Goal: Use online tool/utility: Use online tool/utility

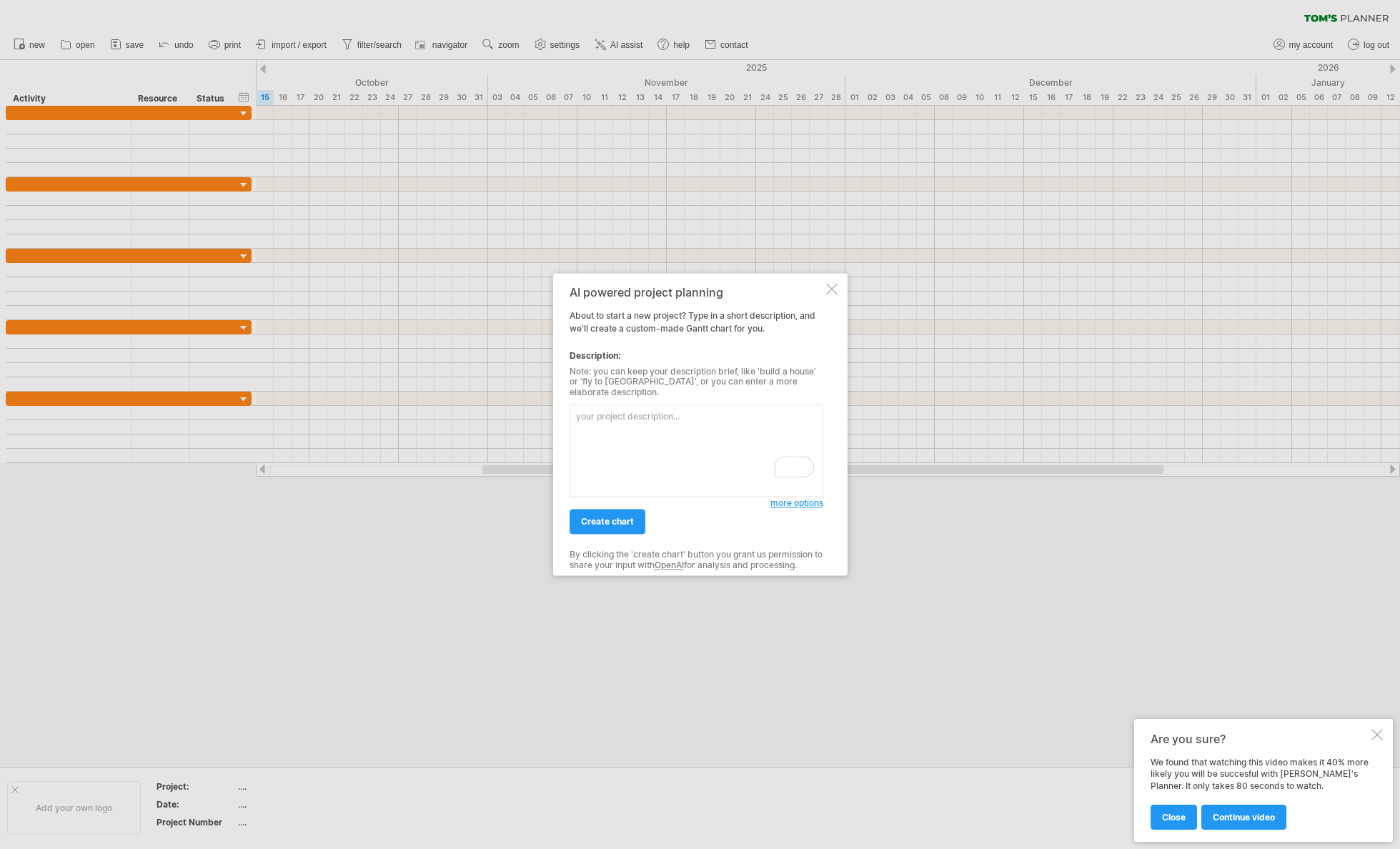
paste textarea "Outline a timeline for my dissertation in the field of [your field, e.g., Organ…"
type textarea "Outline a timeline for my dissertation in the field of [your field, e.g., Organ…"
click at [630, 523] on link "create chart" at bounding box center [607, 522] width 76 height 25
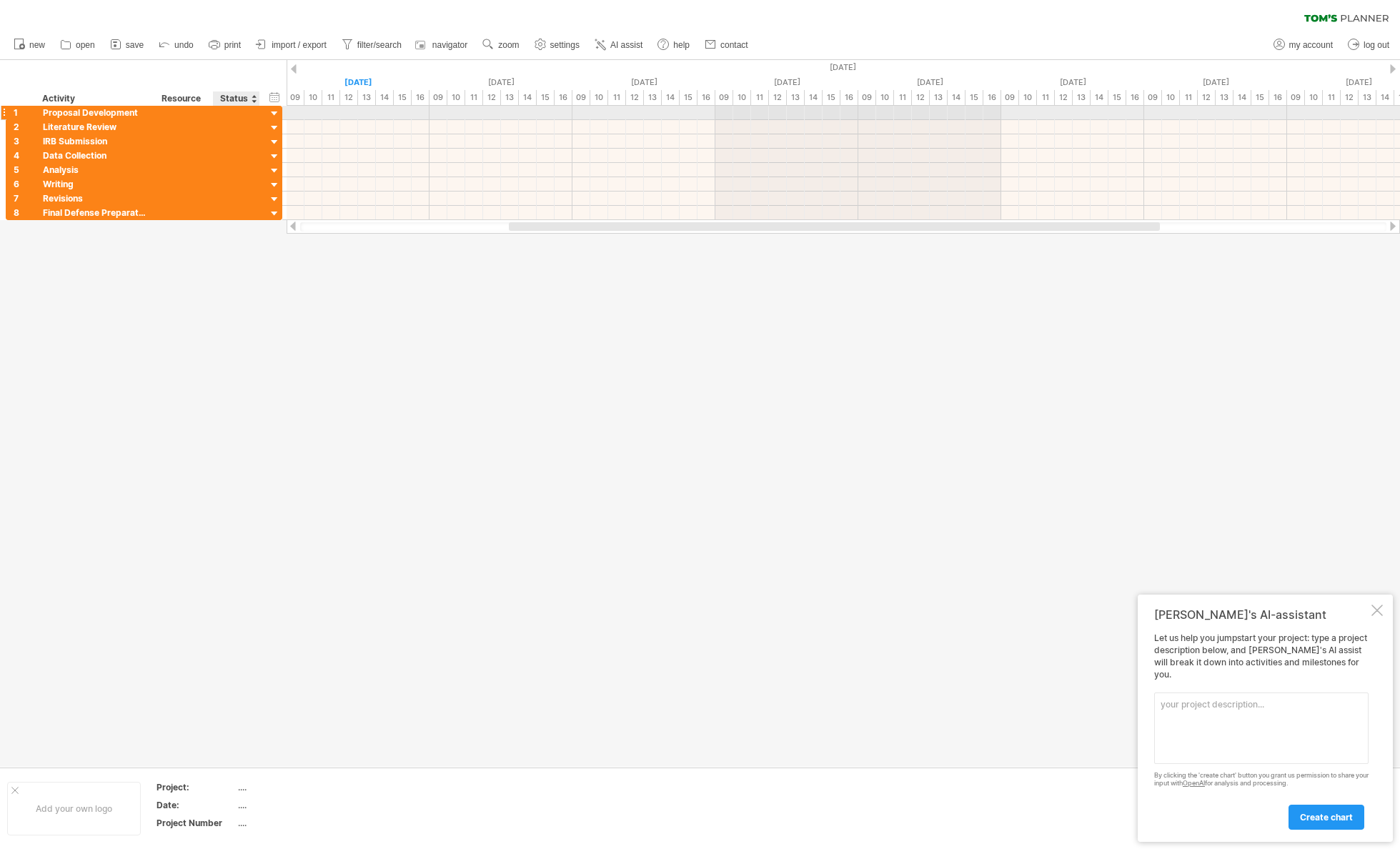
click at [268, 113] on div at bounding box center [275, 114] width 14 height 14
click at [273, 112] on div at bounding box center [275, 114] width 14 height 14
click at [275, 127] on div at bounding box center [275, 129] width 14 height 14
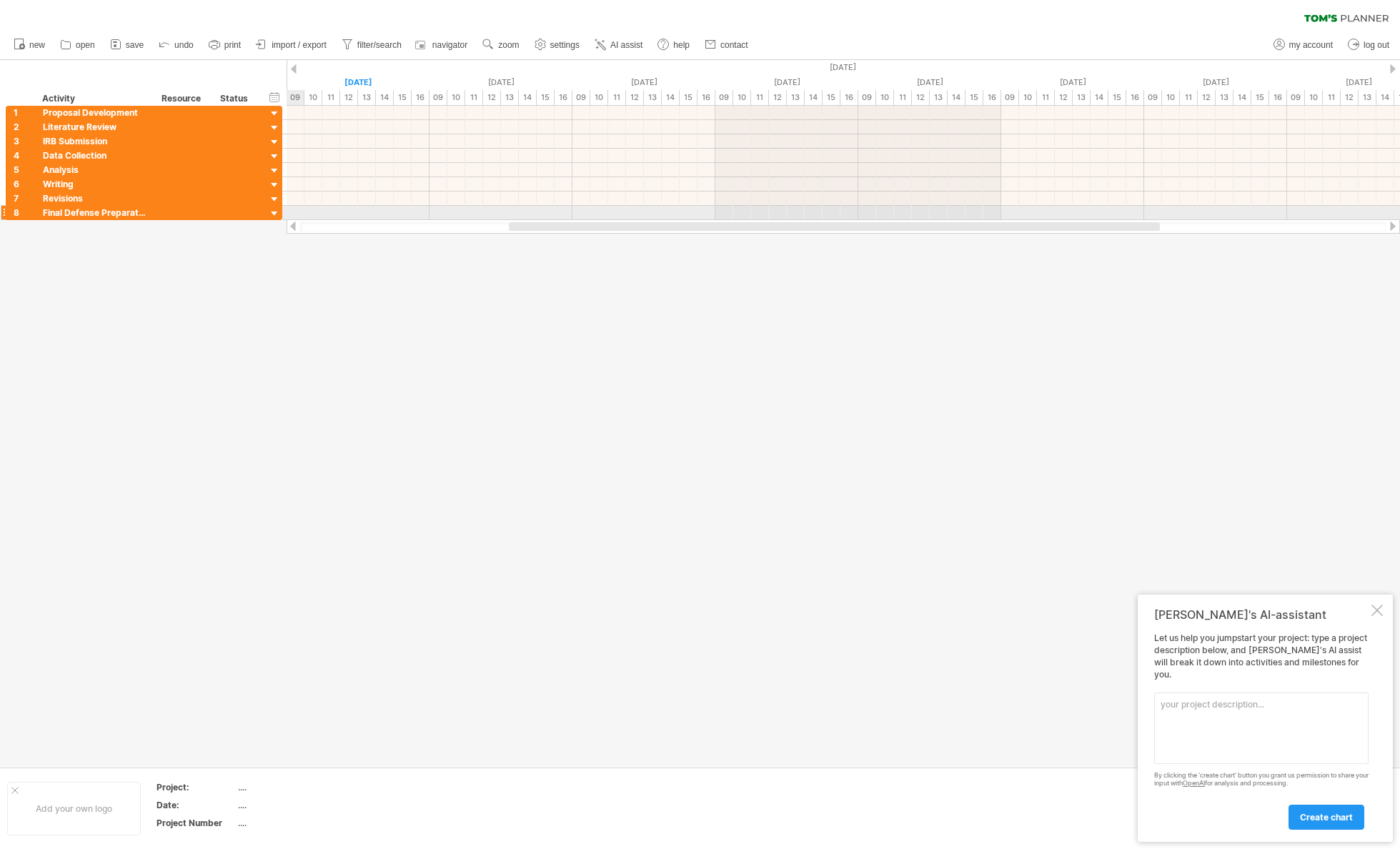
click at [276, 212] on div at bounding box center [275, 214] width 14 height 14
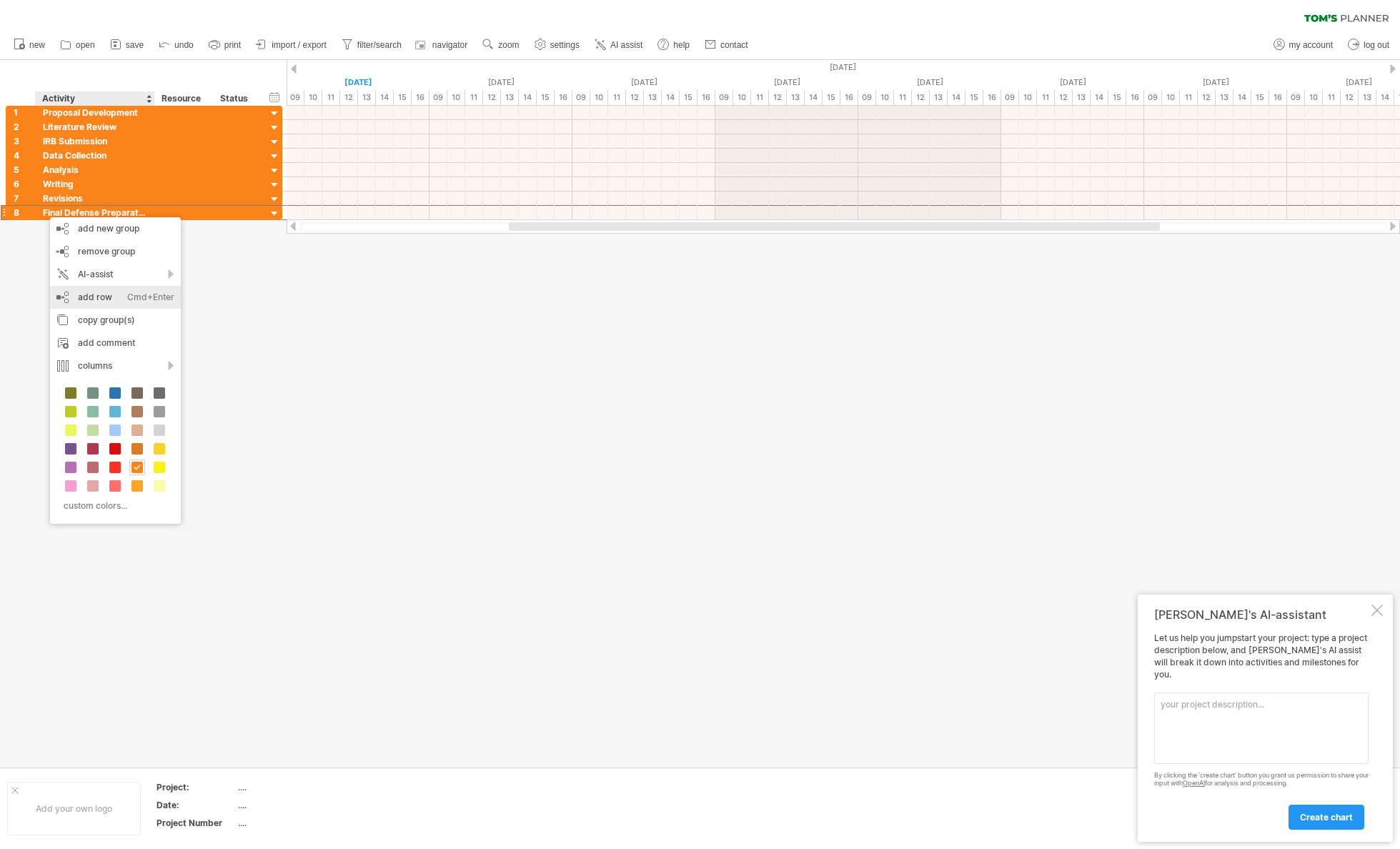
click at [91, 294] on div "add row Ctrl+Enter Cmd+Enter" at bounding box center [115, 297] width 130 height 23
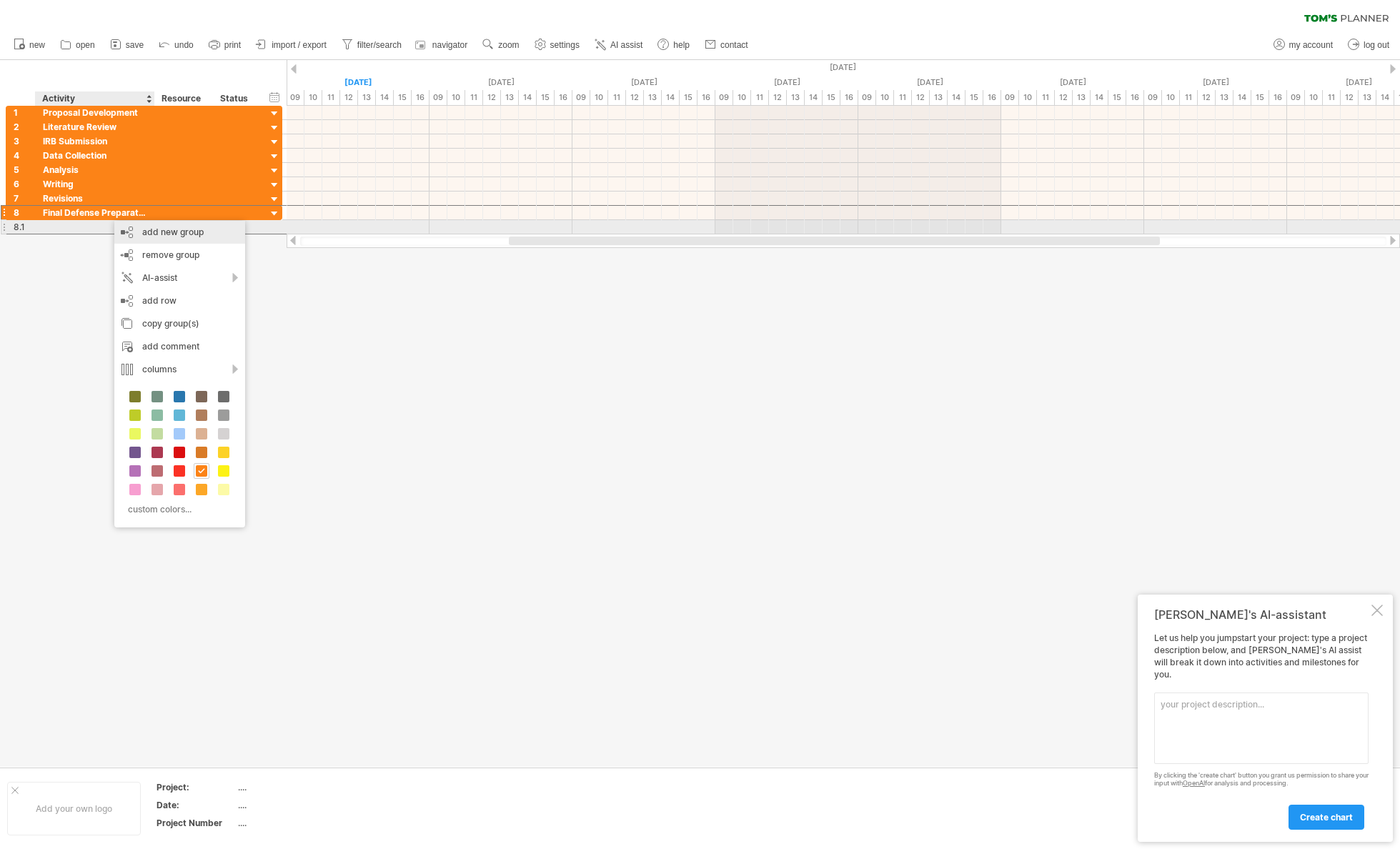
click at [143, 234] on div "add new group" at bounding box center [179, 232] width 130 height 23
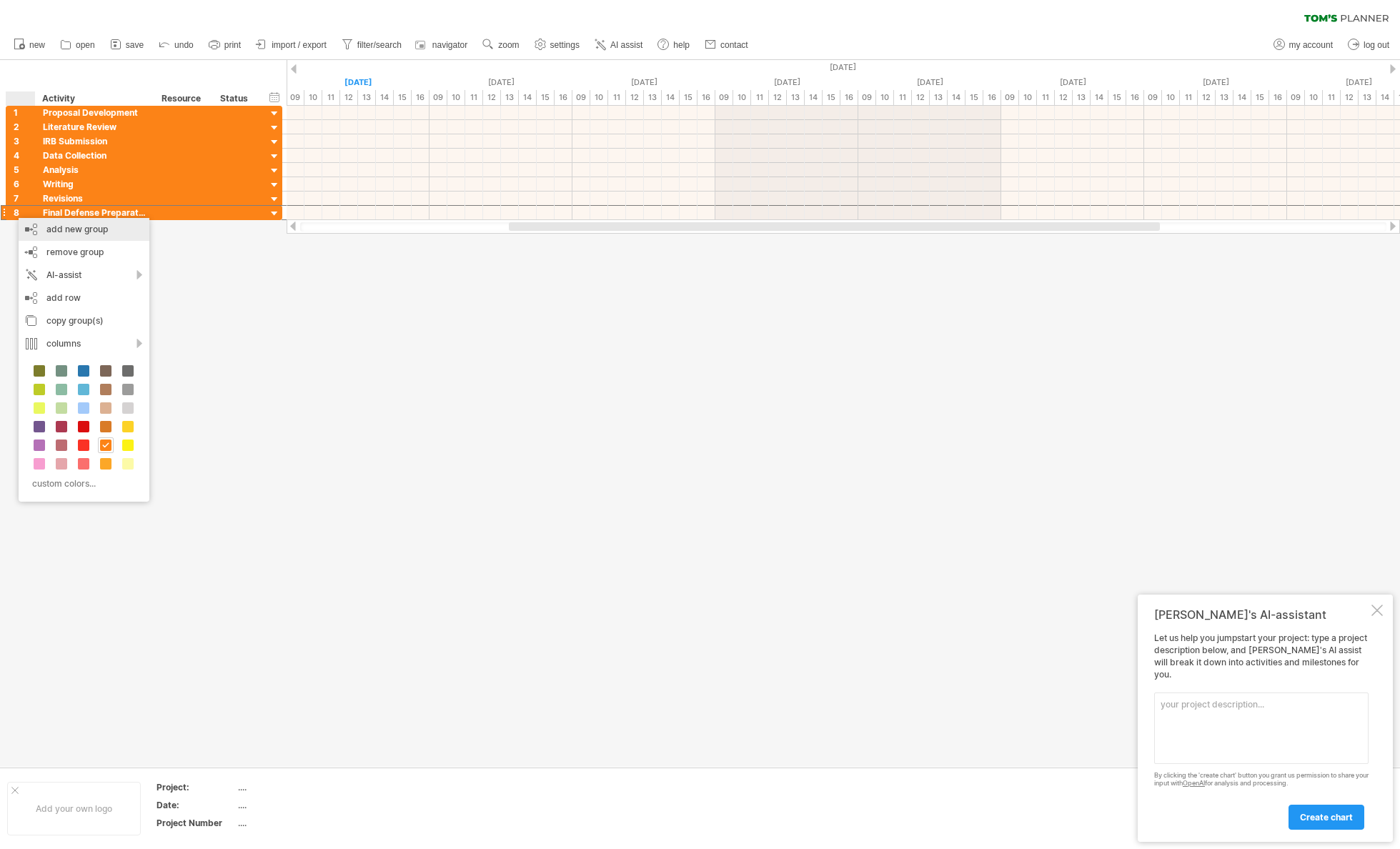
click at [100, 234] on div "add new group" at bounding box center [84, 229] width 130 height 23
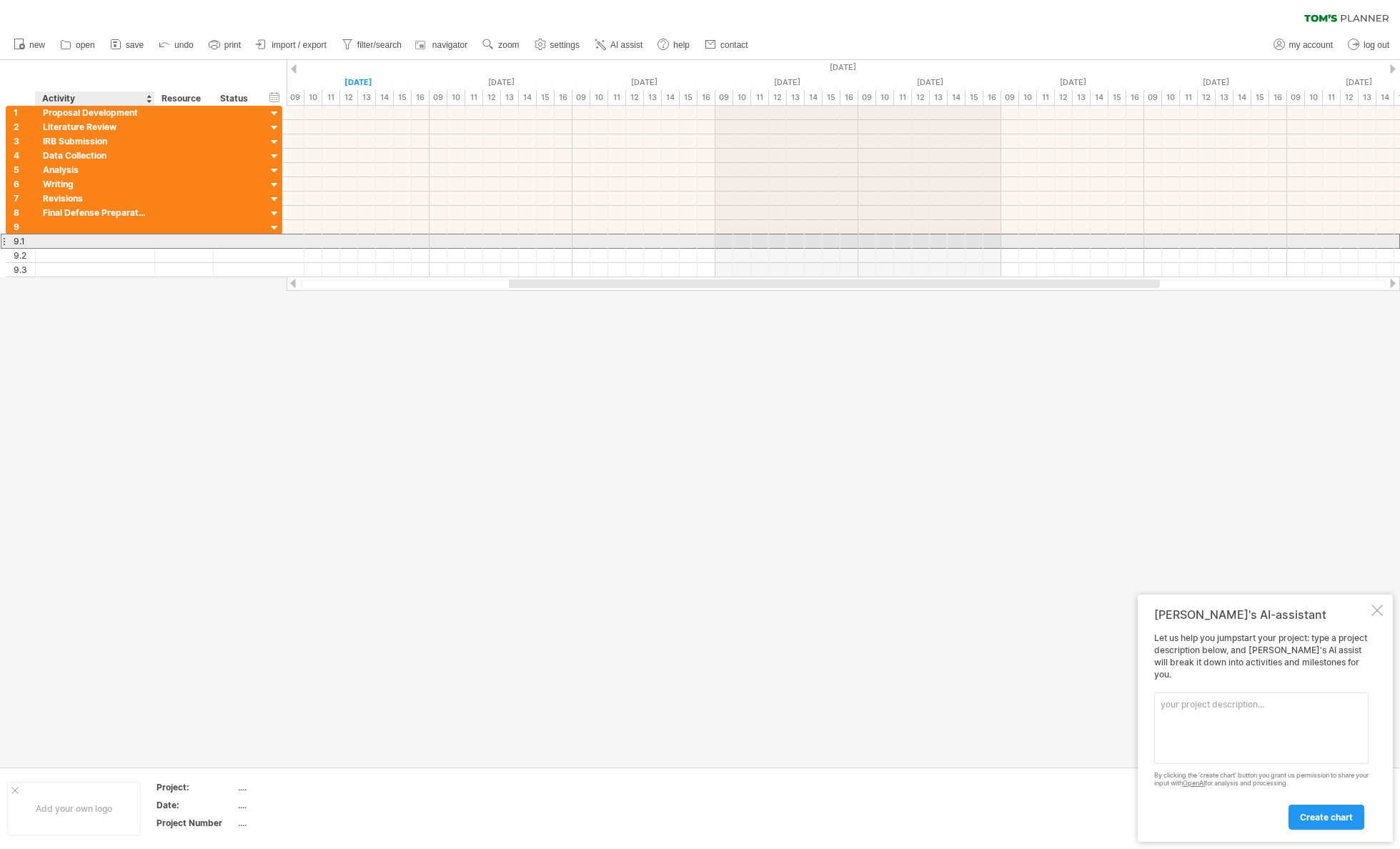
click at [98, 245] on div at bounding box center [95, 241] width 104 height 14
paste input "**********"
type input "**********"
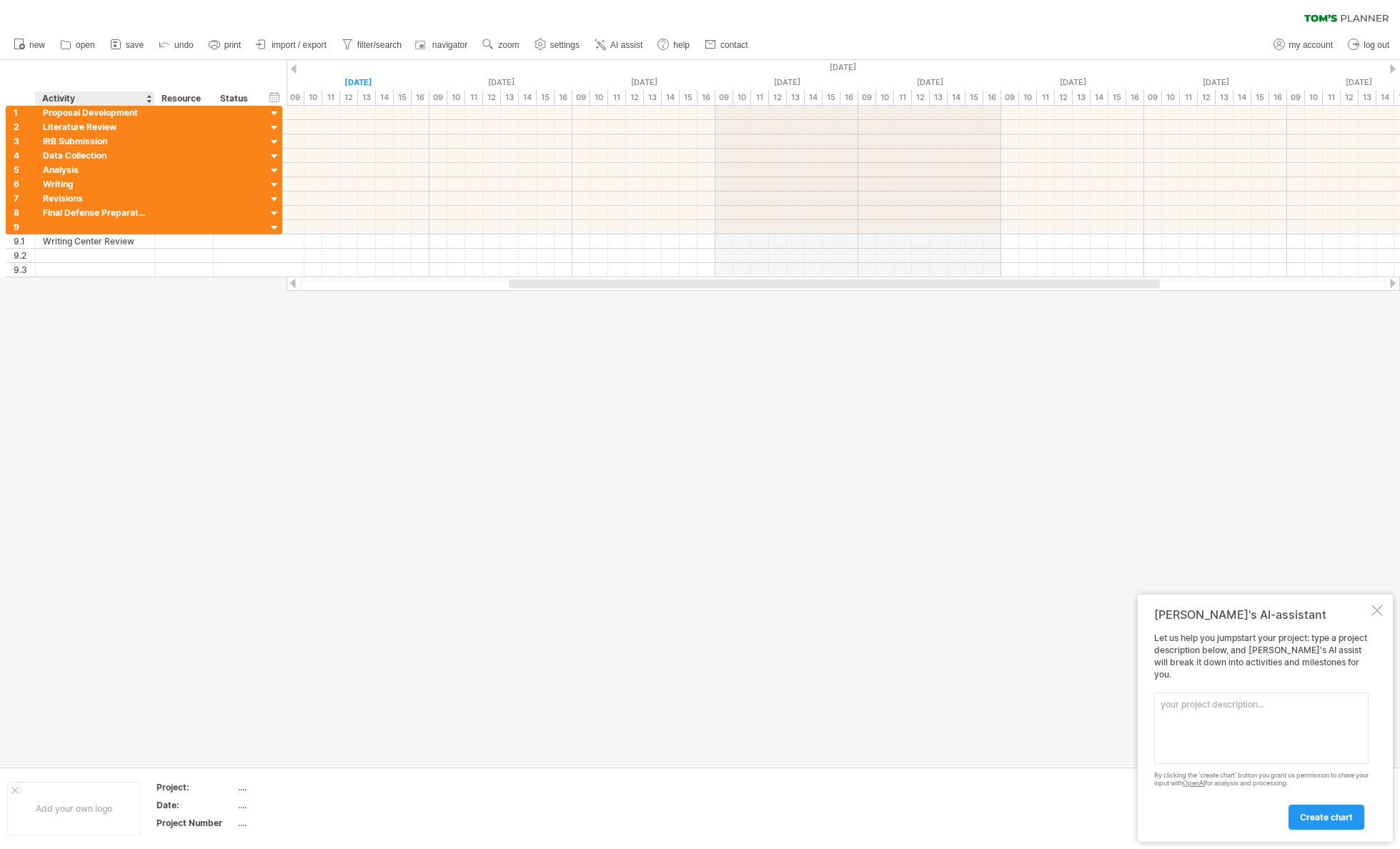
click at [161, 338] on div at bounding box center [700, 413] width 1400 height 708
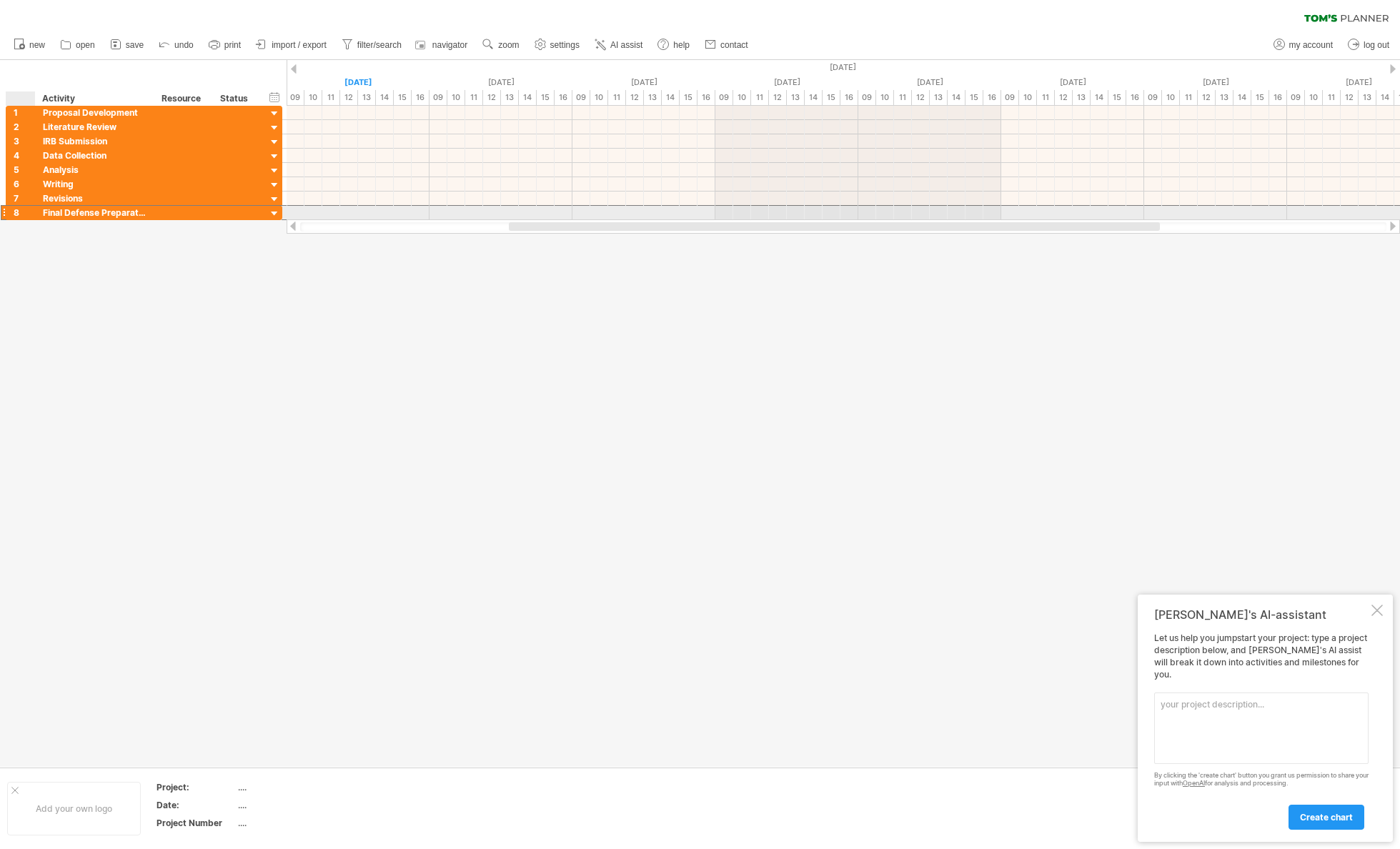
click at [19, 216] on div "8" at bounding box center [24, 213] width 21 height 14
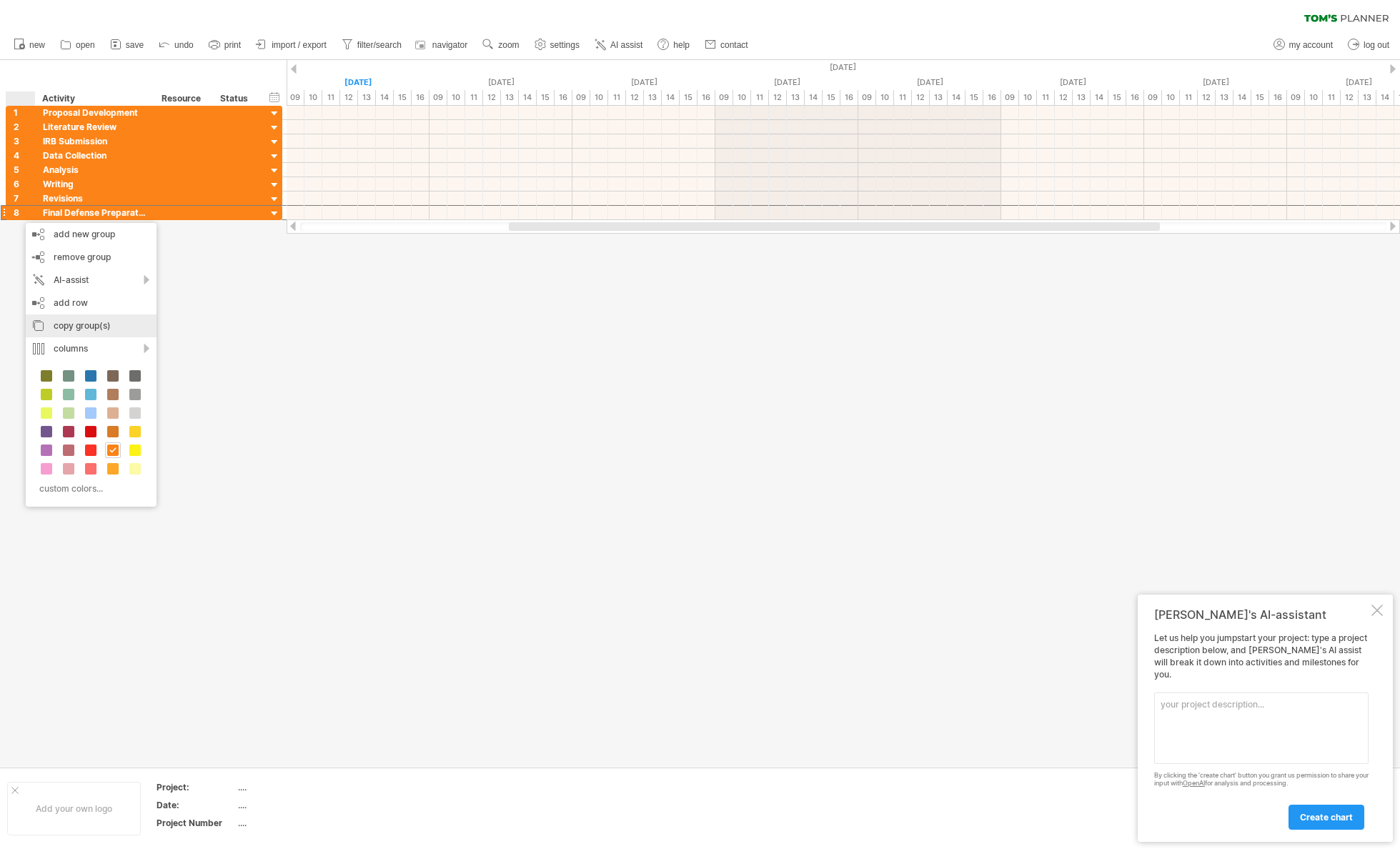
click at [84, 326] on div "copy group(s)" at bounding box center [90, 326] width 130 height 23
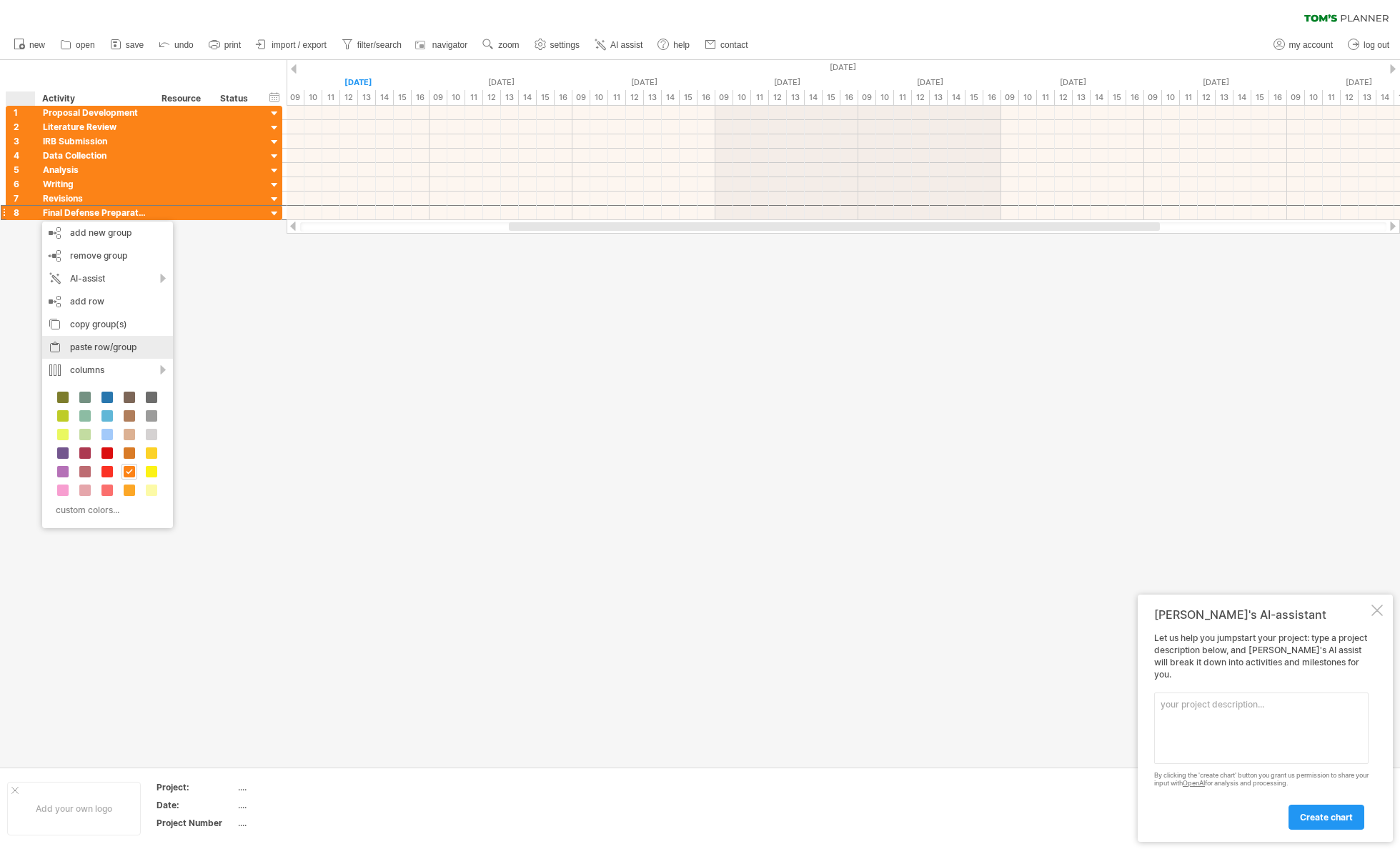
click at [111, 348] on div "paste row/group" at bounding box center [107, 347] width 130 height 23
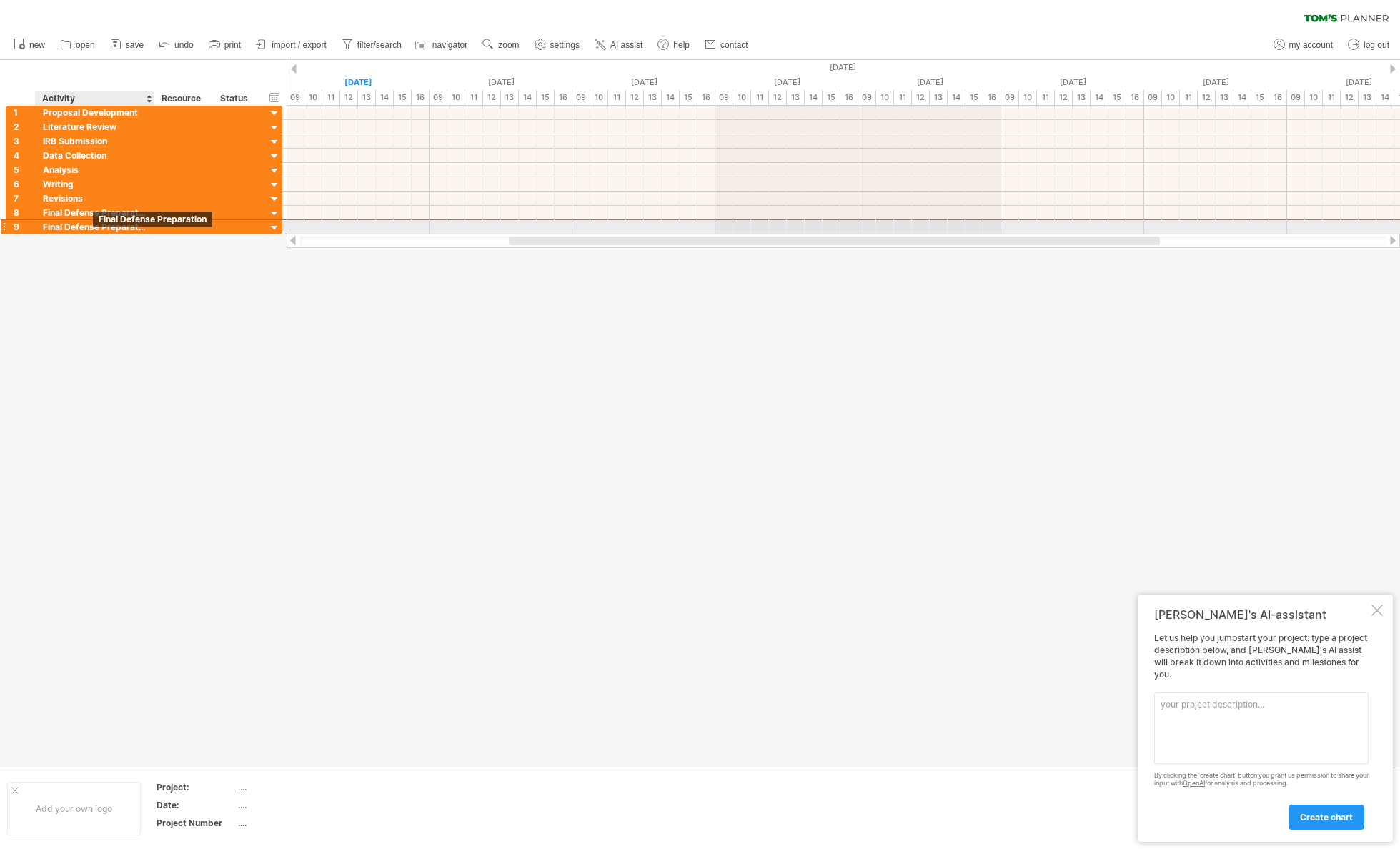
click at [95, 228] on div "Final Defense Preparation" at bounding box center [95, 227] width 104 height 14
click at [133, 228] on div "Final Defense Preparation" at bounding box center [95, 227] width 104 height 14
click at [43, 220] on input "**********" at bounding box center [43, 220] width 0 height 0
click at [145, 228] on input "**********" at bounding box center [95, 227] width 104 height 14
click at [162, 226] on div at bounding box center [183, 227] width 43 height 14
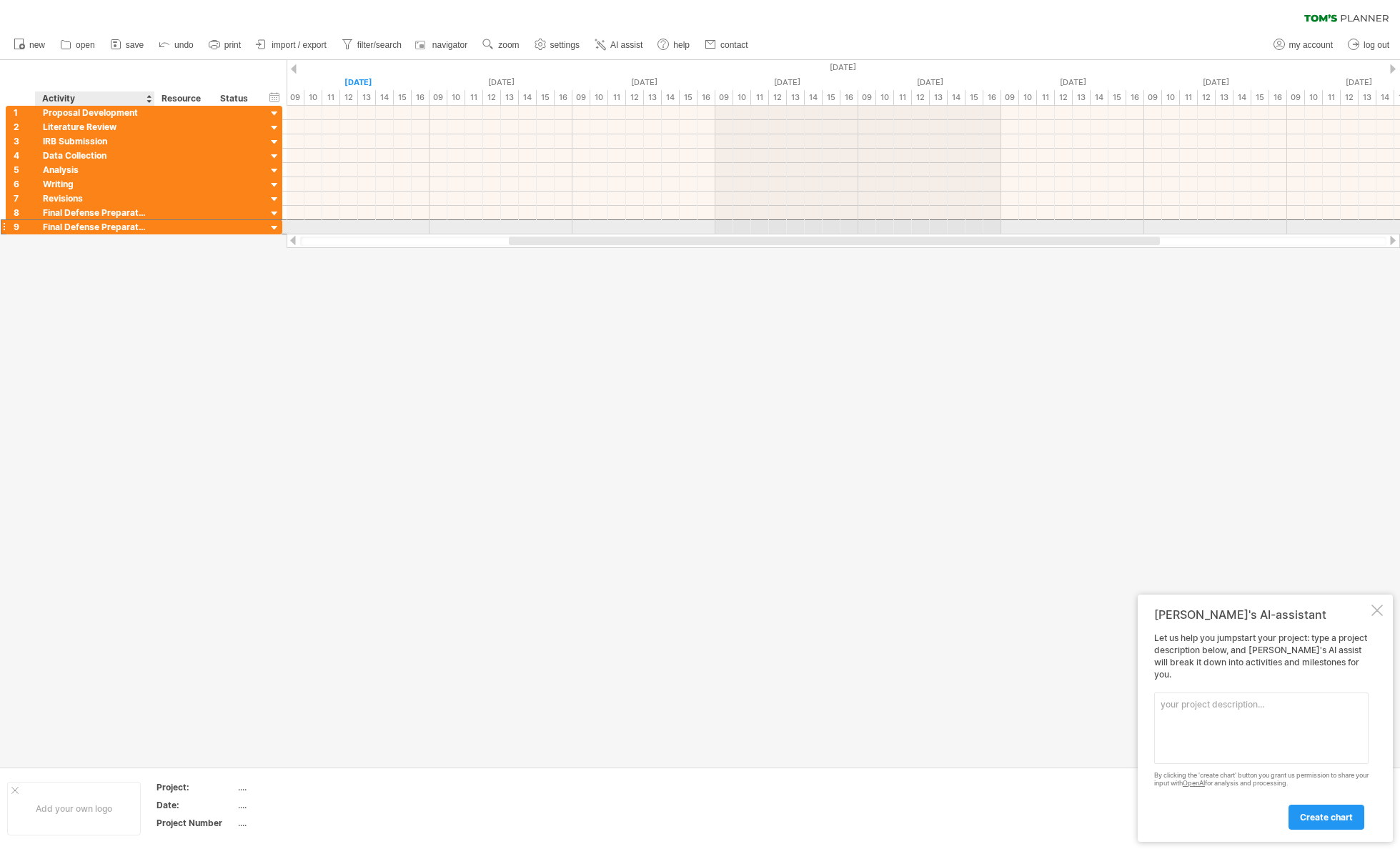
click at [157, 228] on div at bounding box center [184, 227] width 59 height 14
click at [140, 230] on div "Final Defense Preparation" at bounding box center [95, 227] width 104 height 14
click at [0, 0] on input "**********" at bounding box center [0, 0] width 0 height 0
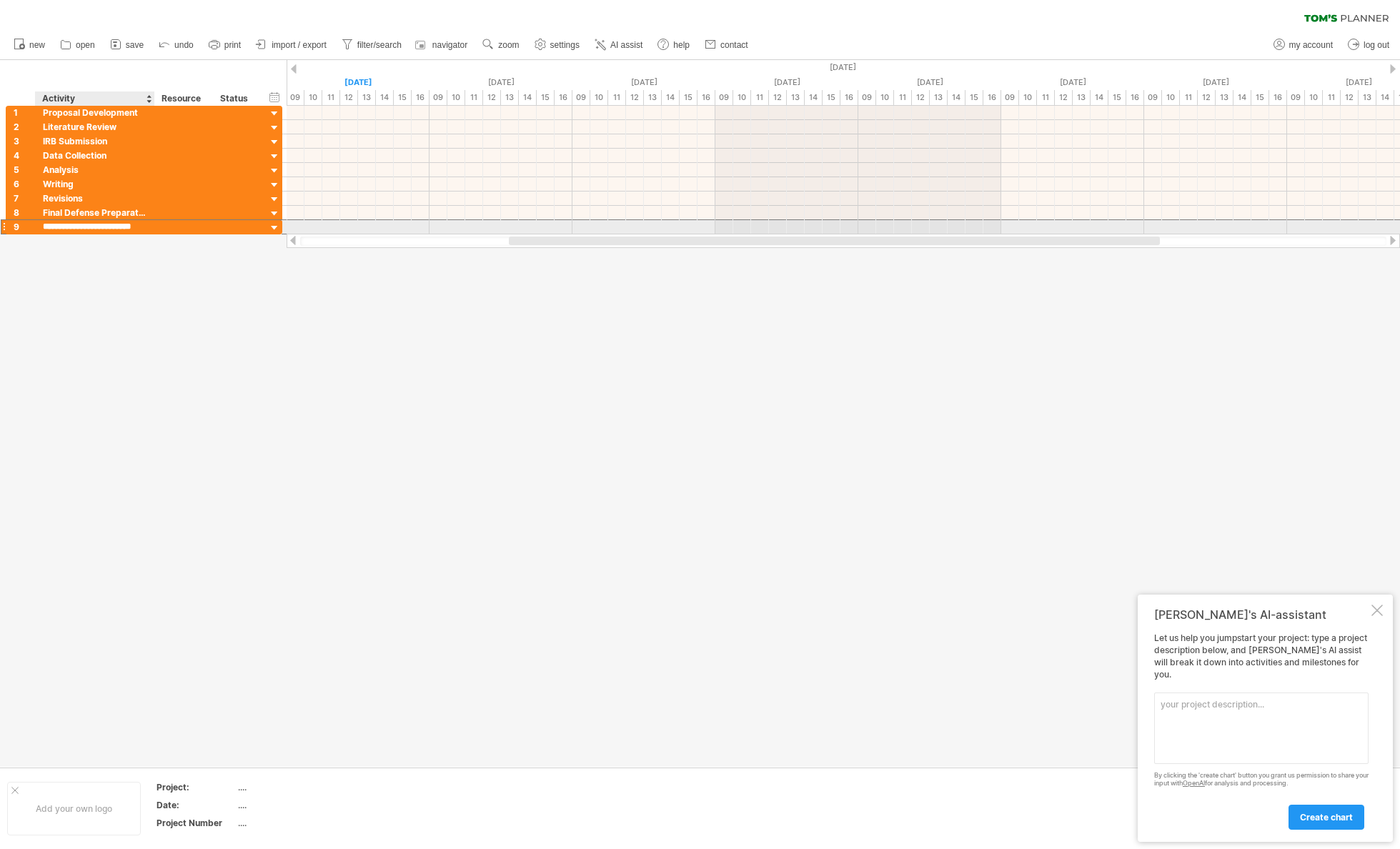
paste input "text"
type input "**********"
click at [149, 315] on div at bounding box center [700, 413] width 1400 height 708
drag, startPoint x: 56, startPoint y: 228, endPoint x: 46, endPoint y: 228, distance: 10.0
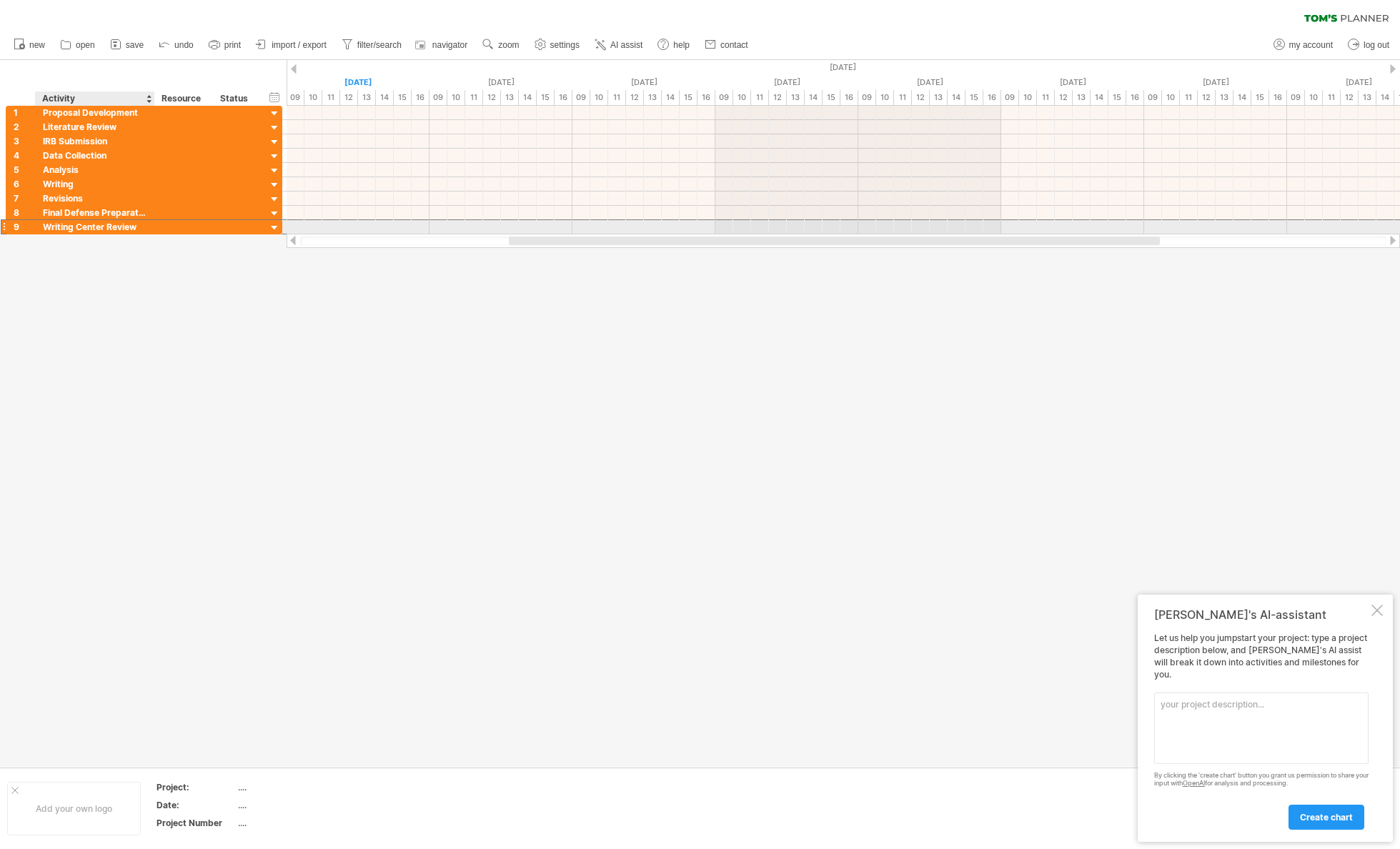
click at [56, 228] on div "Writing Center Review" at bounding box center [95, 227] width 104 height 14
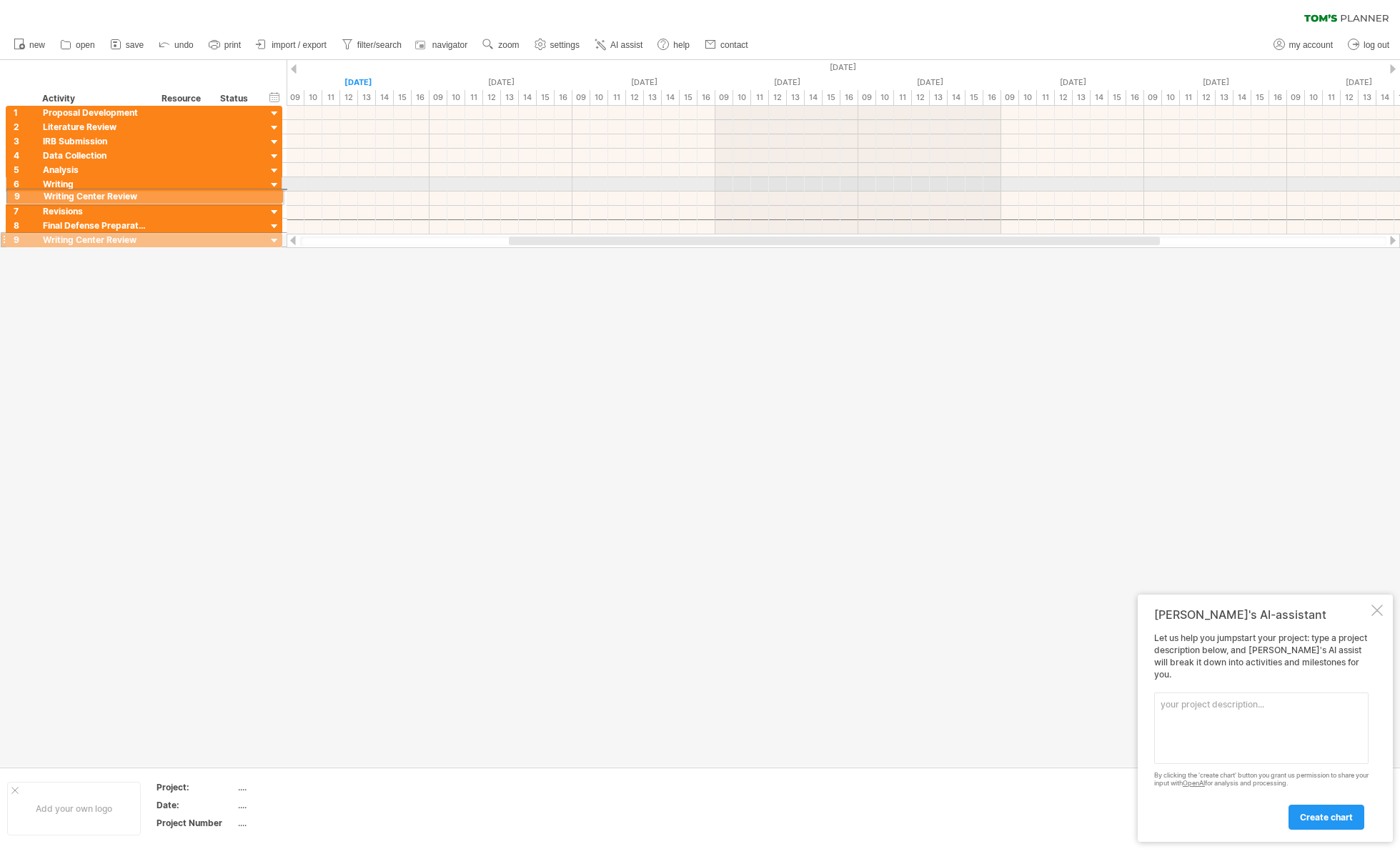
drag, startPoint x: 3, startPoint y: 228, endPoint x: 3, endPoint y: 193, distance: 35.0
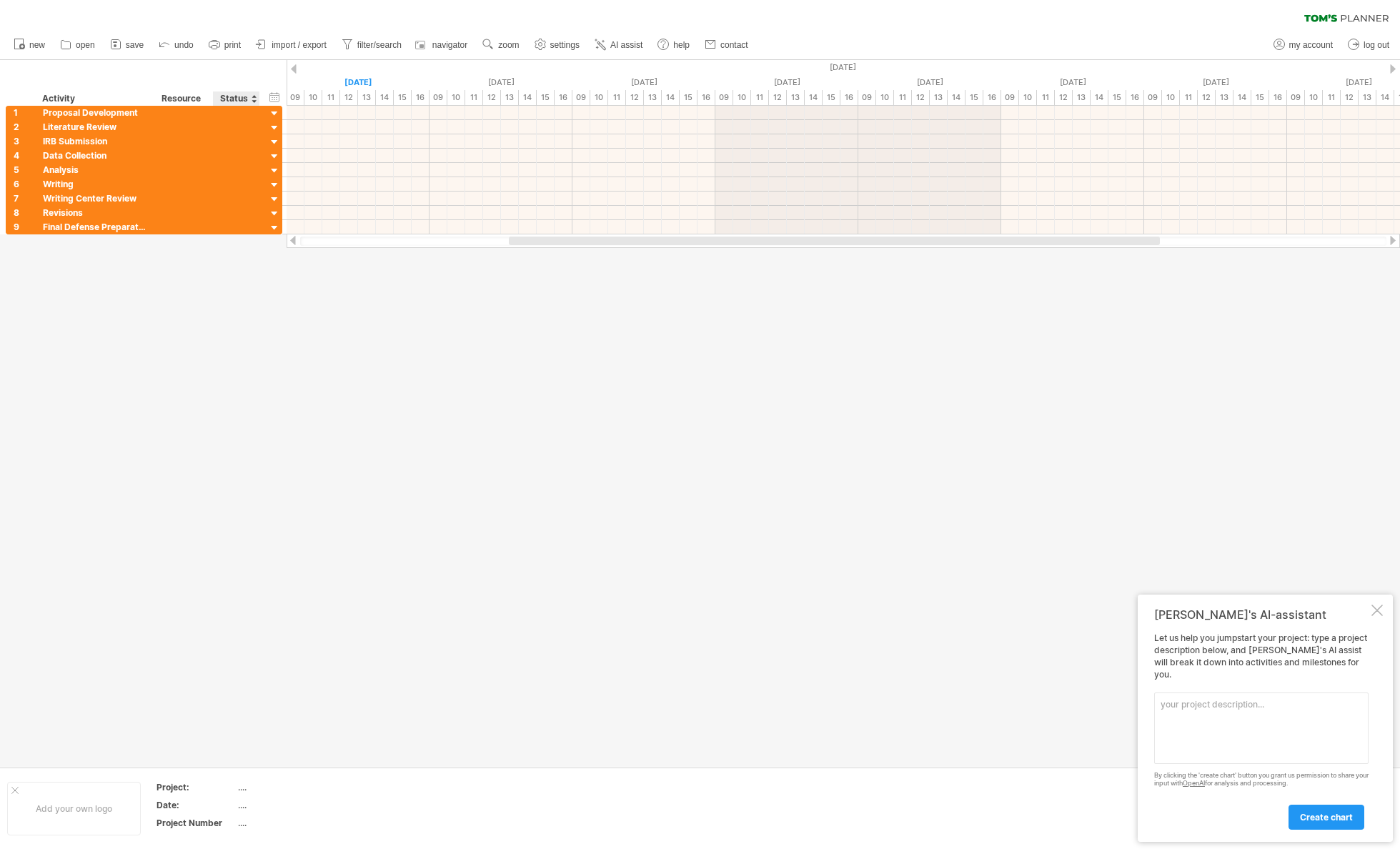
click at [239, 374] on div at bounding box center [700, 413] width 1400 height 708
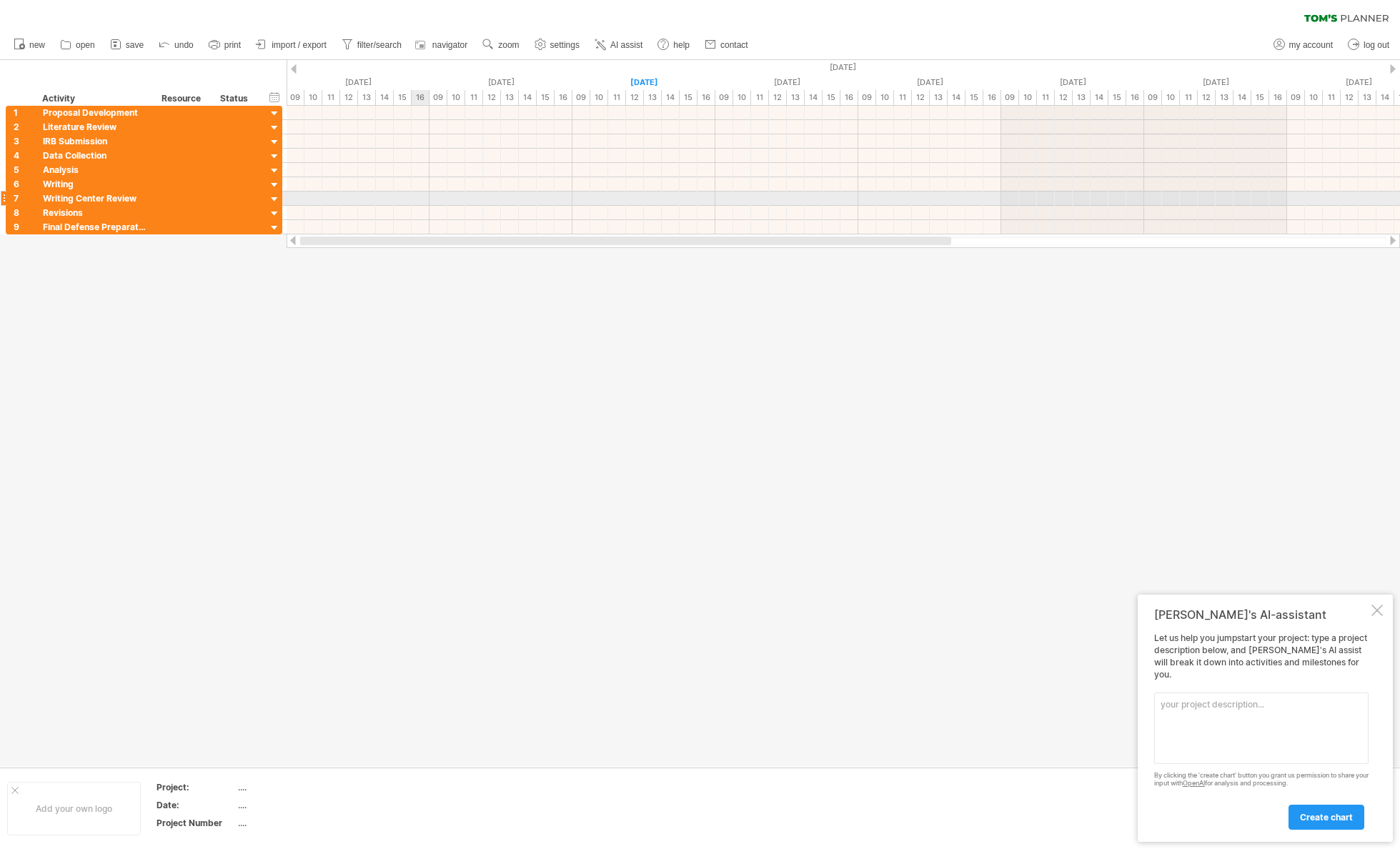
drag, startPoint x: 817, startPoint y: 241, endPoint x: 421, endPoint y: 203, distance: 397.8
click at [421, 203] on div "Trying to reach [DOMAIN_NAME] Connected again... 0% clear filter new 1" at bounding box center [700, 424] width 1400 height 849
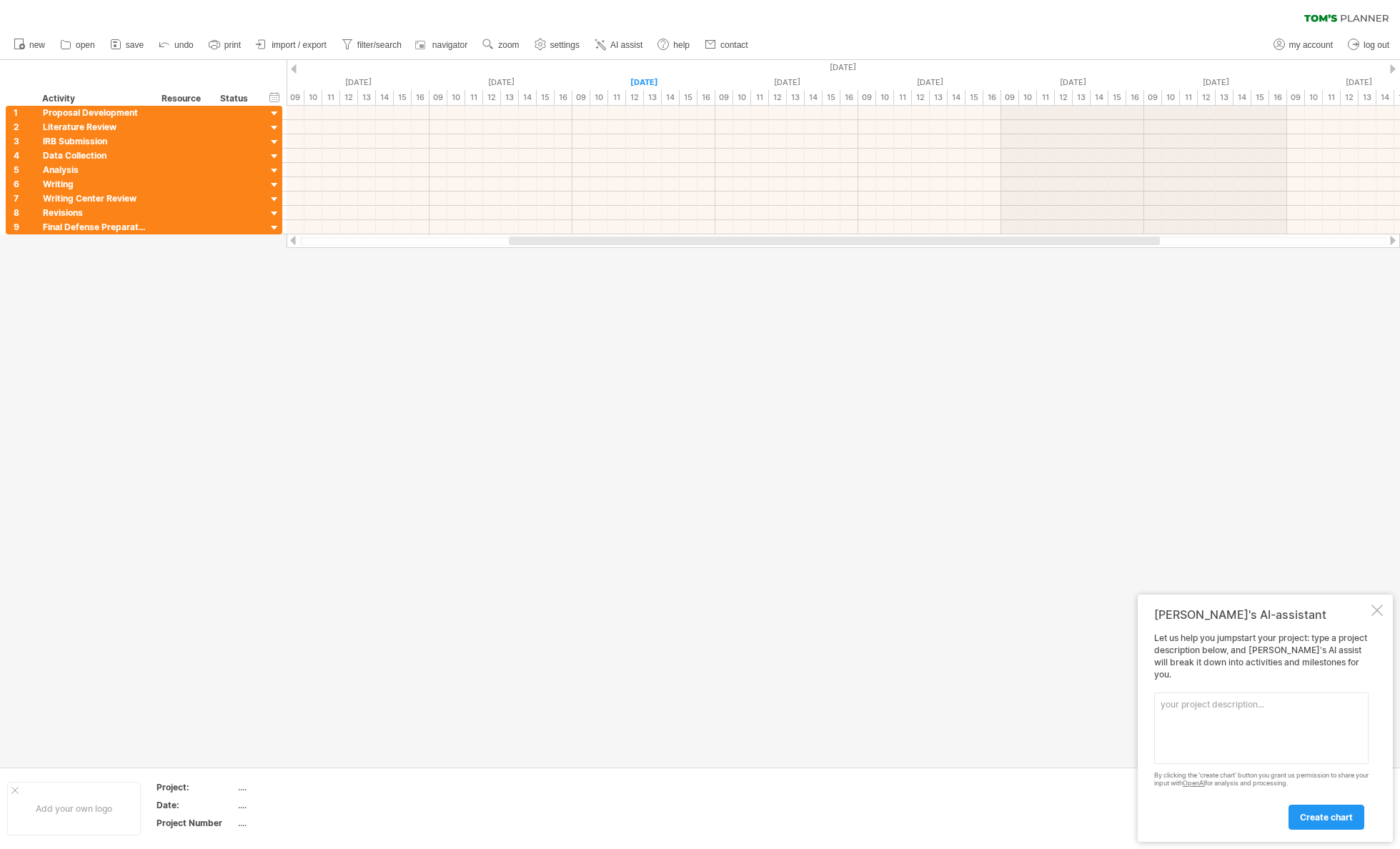
click at [1305, 423] on div at bounding box center [700, 413] width 1400 height 708
click at [137, 51] on link "save" at bounding box center [127, 45] width 42 height 19
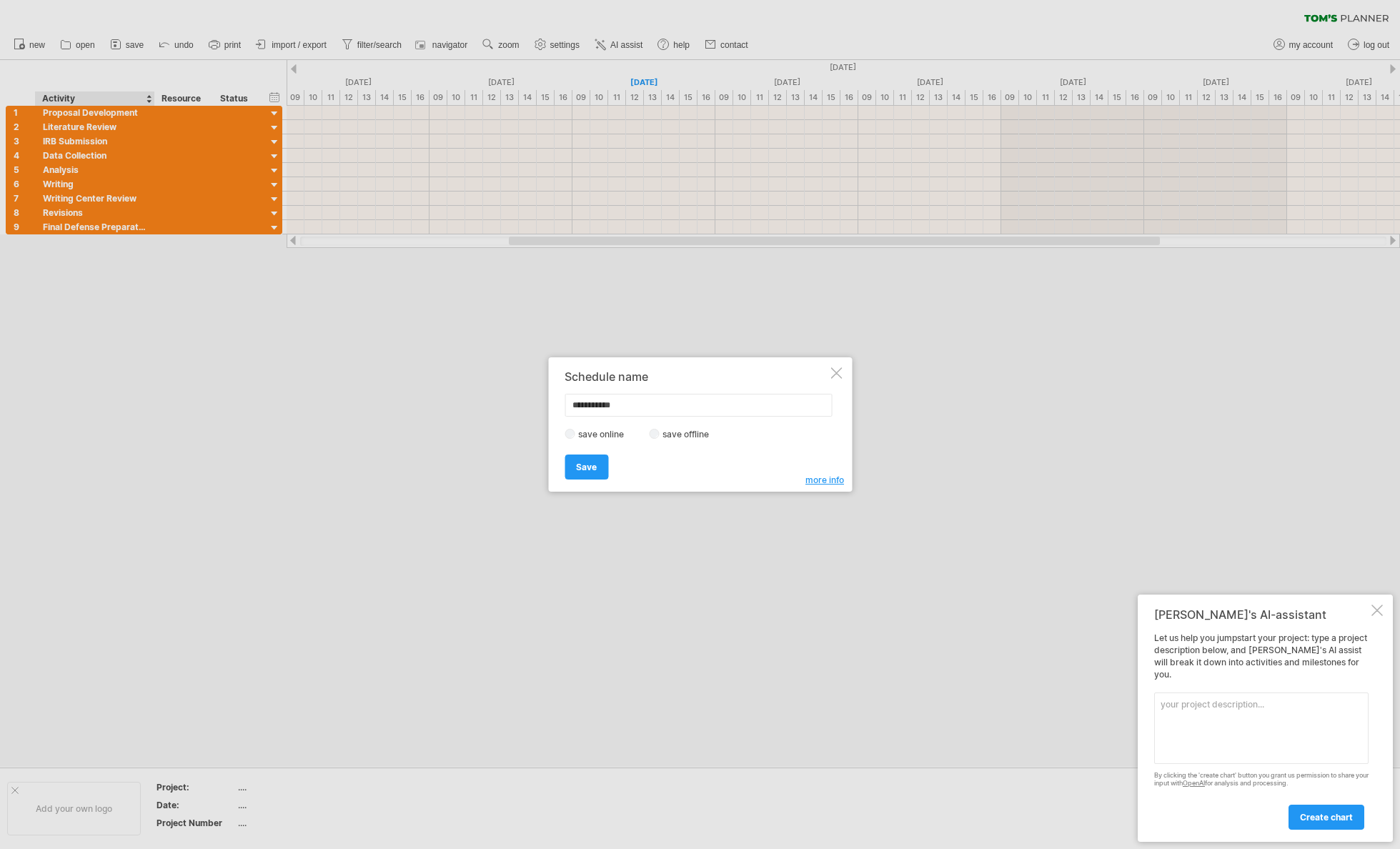
drag, startPoint x: 651, startPoint y: 402, endPoint x: 433, endPoint y: 388, distance: 218.4
click at [433, 389] on div "Trying to reach [DOMAIN_NAME] Connected again... 0% clear filter new 1" at bounding box center [700, 424] width 1400 height 849
paste input "text"
type input "**********"
click at [592, 468] on span "Save" at bounding box center [586, 467] width 20 height 11
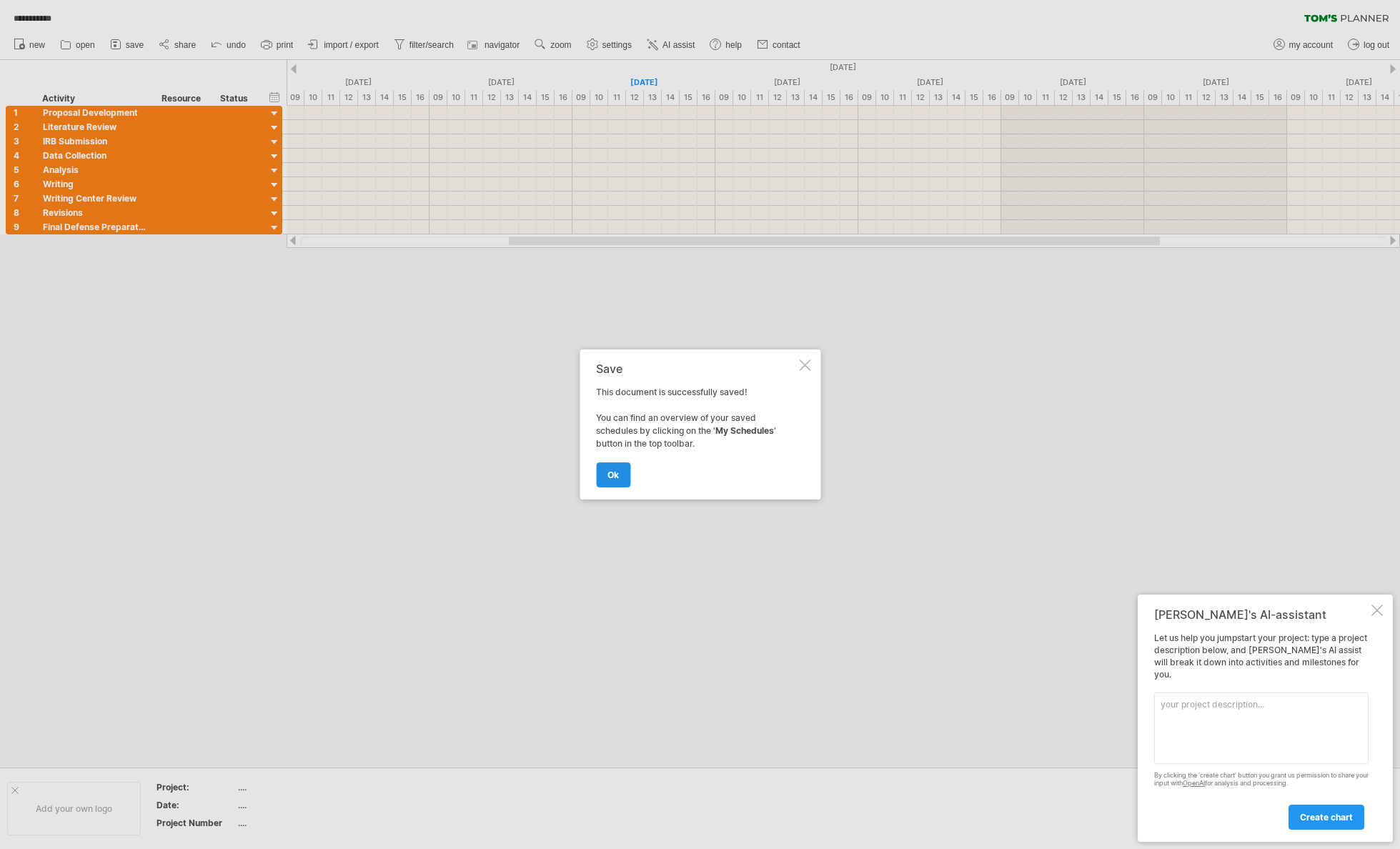
click at [606, 477] on link "ok" at bounding box center [614, 475] width 34 height 25
